Goal: Information Seeking & Learning: Learn about a topic

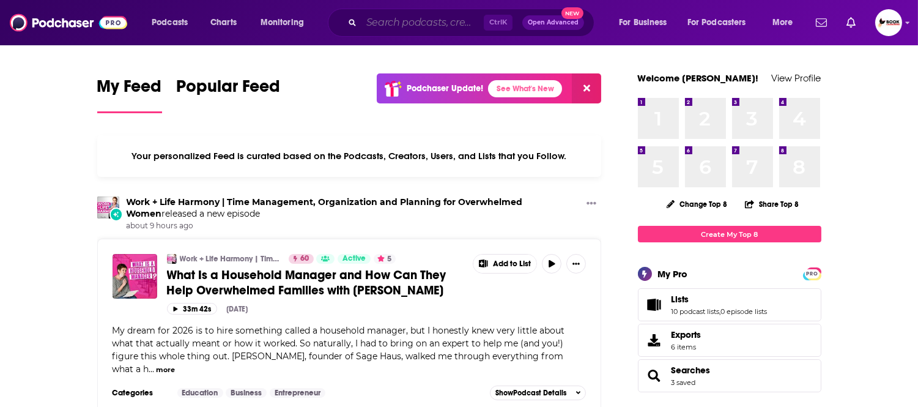
click at [395, 18] on input "Search podcasts, credits, & more..." at bounding box center [423, 23] width 122 height 20
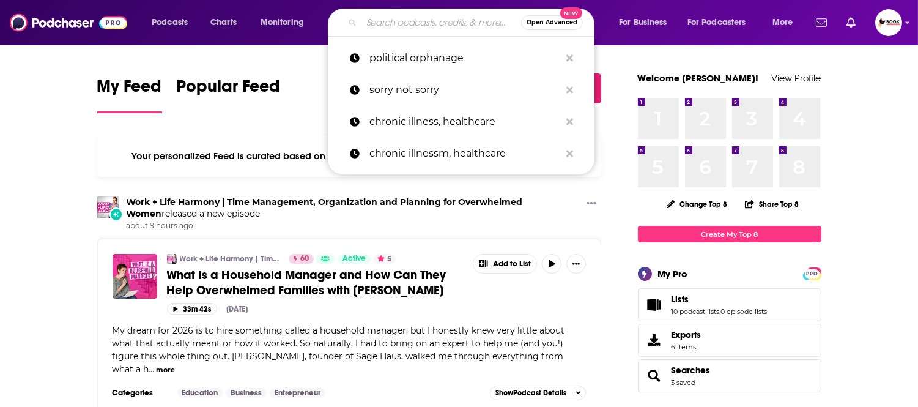
paste input "management"
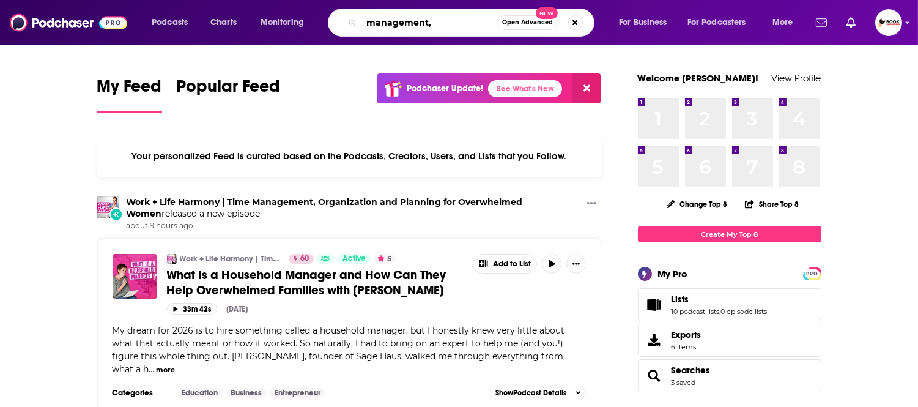
click at [444, 28] on input "management," at bounding box center [429, 23] width 135 height 20
paste input "Leadership"
click at [434, 22] on input "management, Leadership" at bounding box center [429, 23] width 135 height 20
type input "management, Leadership"
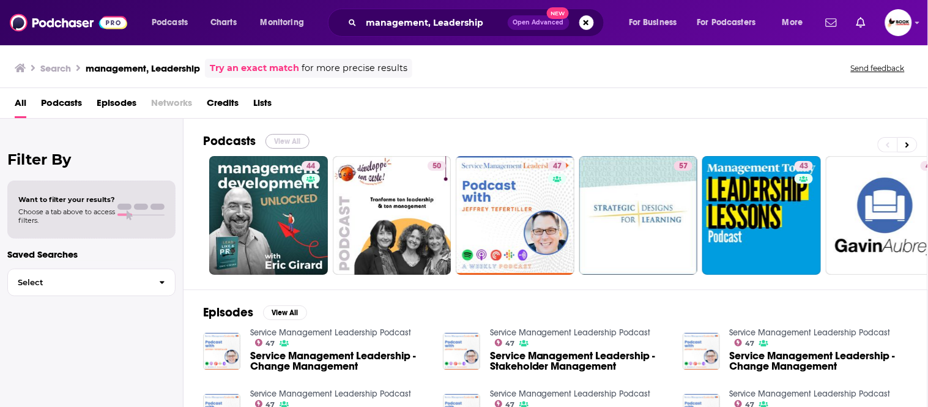
click at [288, 137] on button "View All" at bounding box center [288, 141] width 44 height 15
